Goal: Information Seeking & Learning: Check status

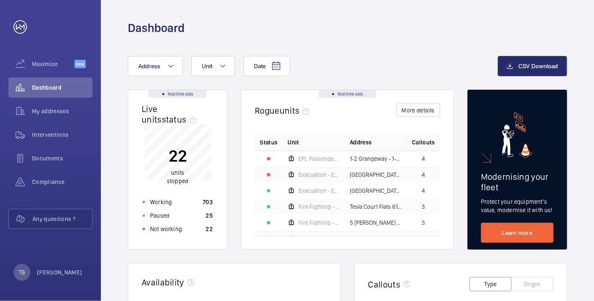
click at [185, 231] on div "Not working 22" at bounding box center [177, 228] width 80 height 13
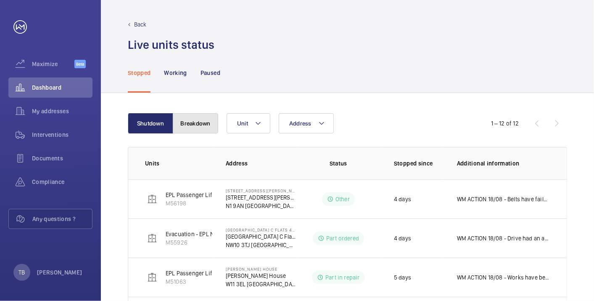
click at [202, 129] on button "Breakdown" at bounding box center [195, 123] width 45 height 20
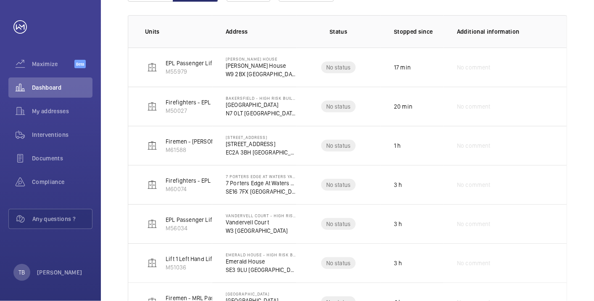
scroll to position [171, 0]
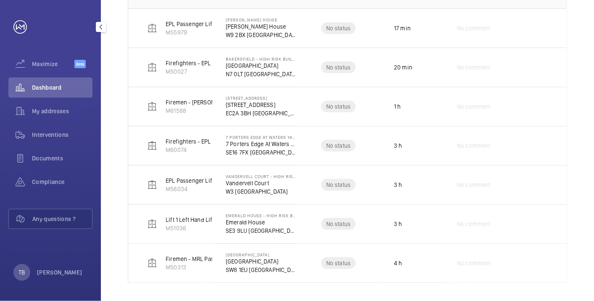
click at [55, 87] on span "Dashboard" at bounding box center [62, 87] width 61 height 8
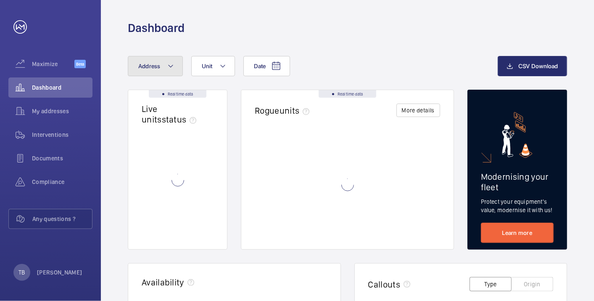
click at [163, 71] on button "Address" at bounding box center [155, 66] width 55 height 20
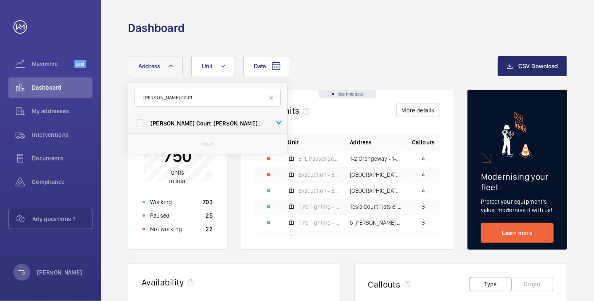
type input "cohen court"
click at [196, 122] on span "Court" at bounding box center [203, 123] width 15 height 7
click at [149, 122] on input "Cohen Court - Cohen Court , LONDON HA8 5FB" at bounding box center [140, 123] width 17 height 17
checkbox input "true"
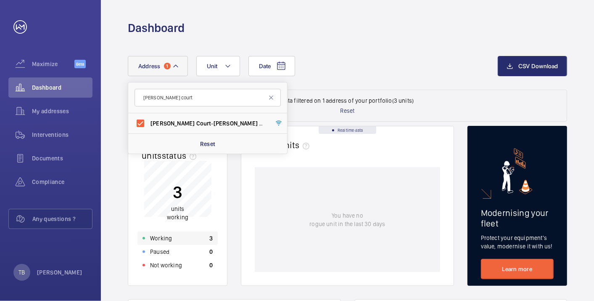
click at [191, 238] on div "Working 3" at bounding box center [177, 237] width 80 height 13
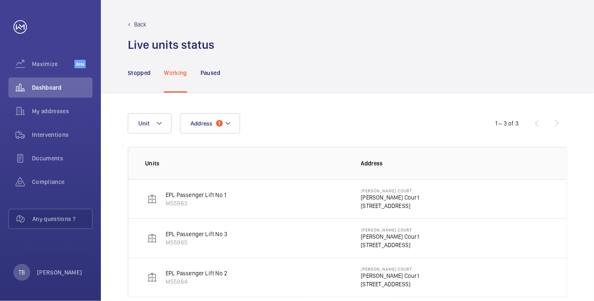
click at [384, 205] on p "HA8 5FB LONDON" at bounding box center [390, 205] width 58 height 8
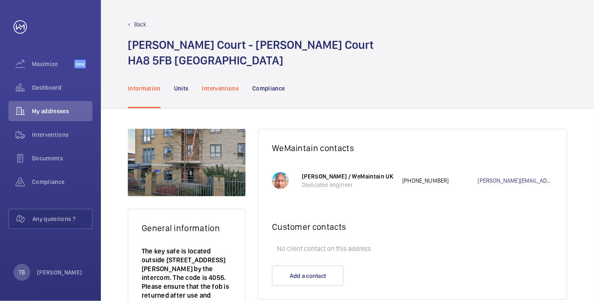
click at [216, 97] on div "Interventions" at bounding box center [220, 88] width 37 height 40
